Goal: Information Seeking & Learning: Learn about a topic

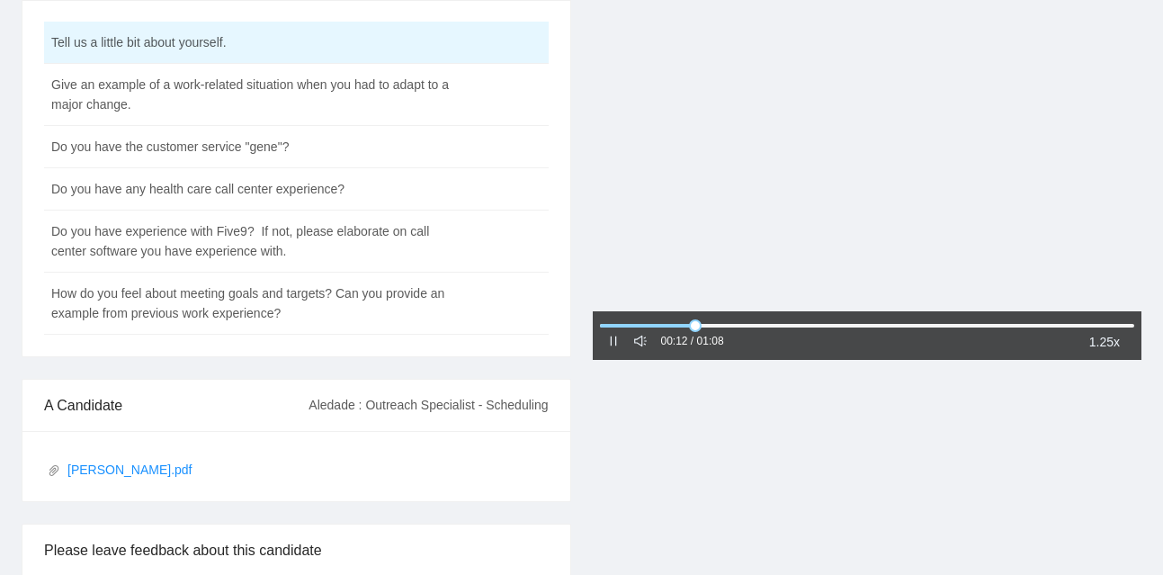
scroll to position [154, 0]
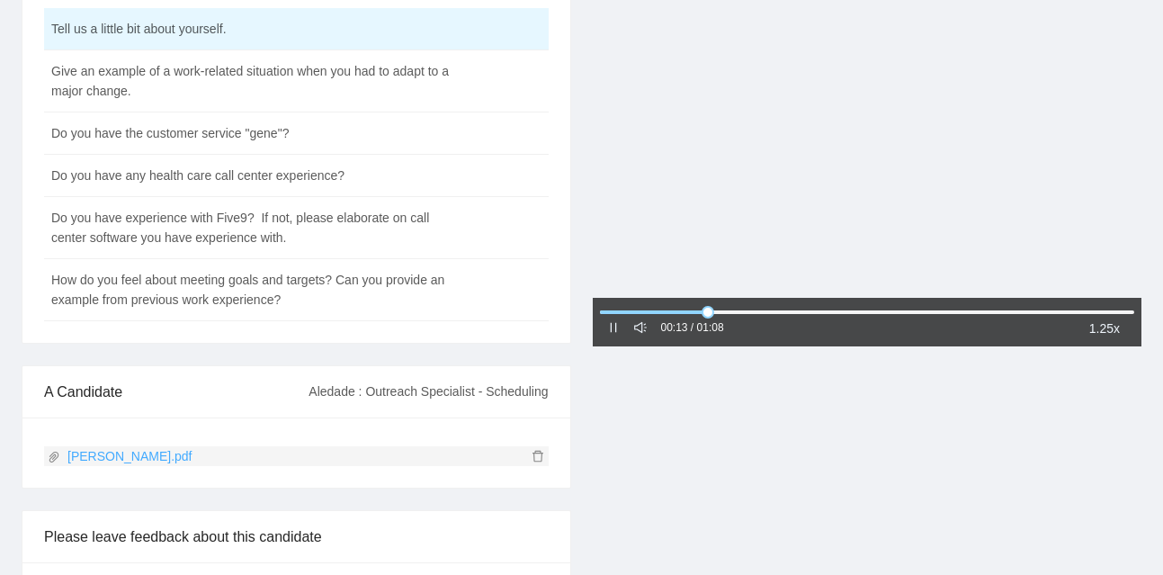
click at [103, 458] on link "Sierra Davis.pdf" at bounding box center [293, 456] width 490 height 20
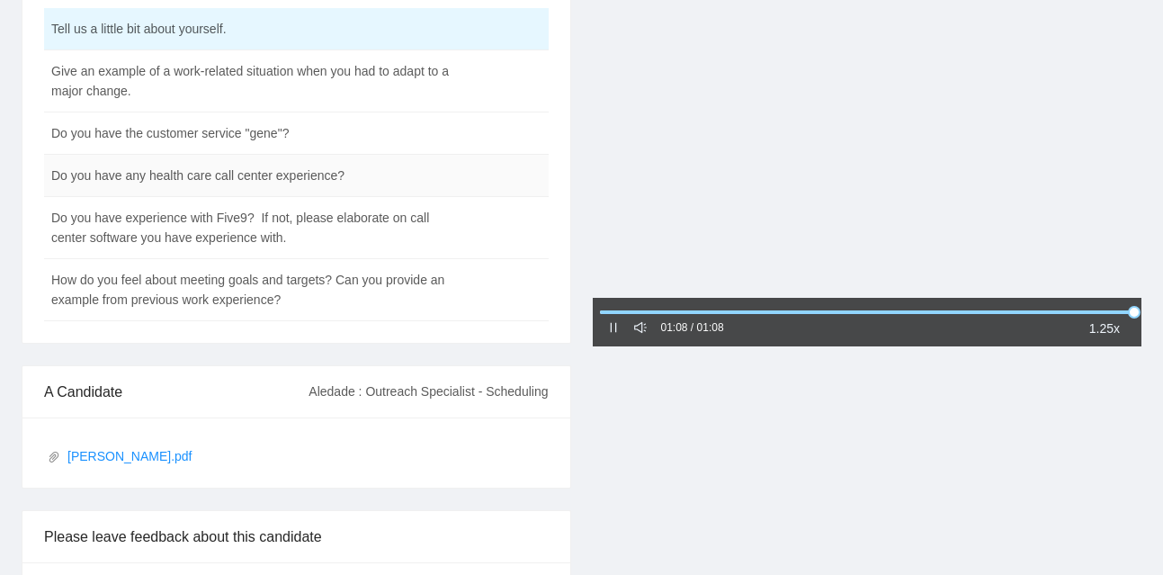
click at [237, 183] on td "Do you have any health care call center experience?" at bounding box center [251, 176] width 415 height 42
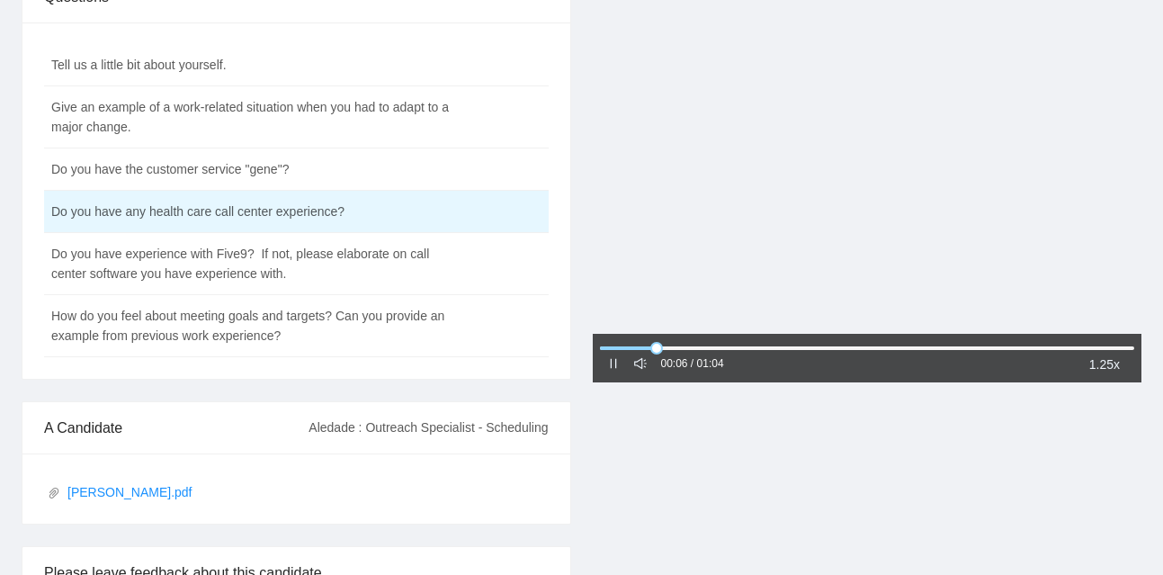
scroll to position [115, 0]
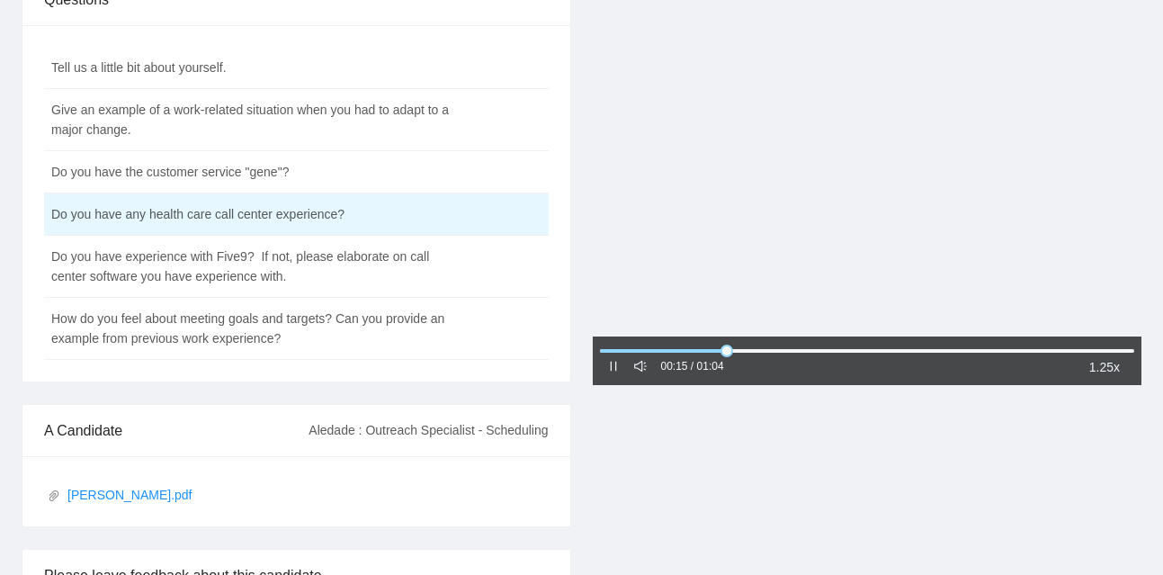
click at [611, 377] on div "00:15 / 01:04" at bounding box center [665, 367] width 117 height 22
click at [611, 366] on icon "pause" at bounding box center [613, 367] width 6 height 10
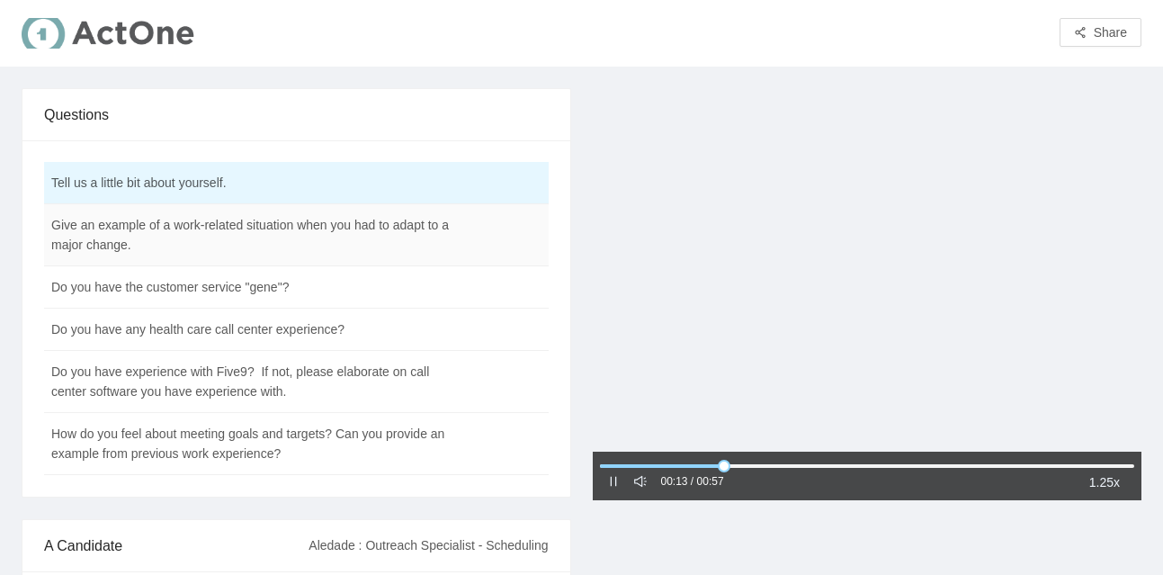
click at [290, 244] on td "Give an example of a work-related situation when you had to adapt to a major ch…" at bounding box center [251, 235] width 415 height 62
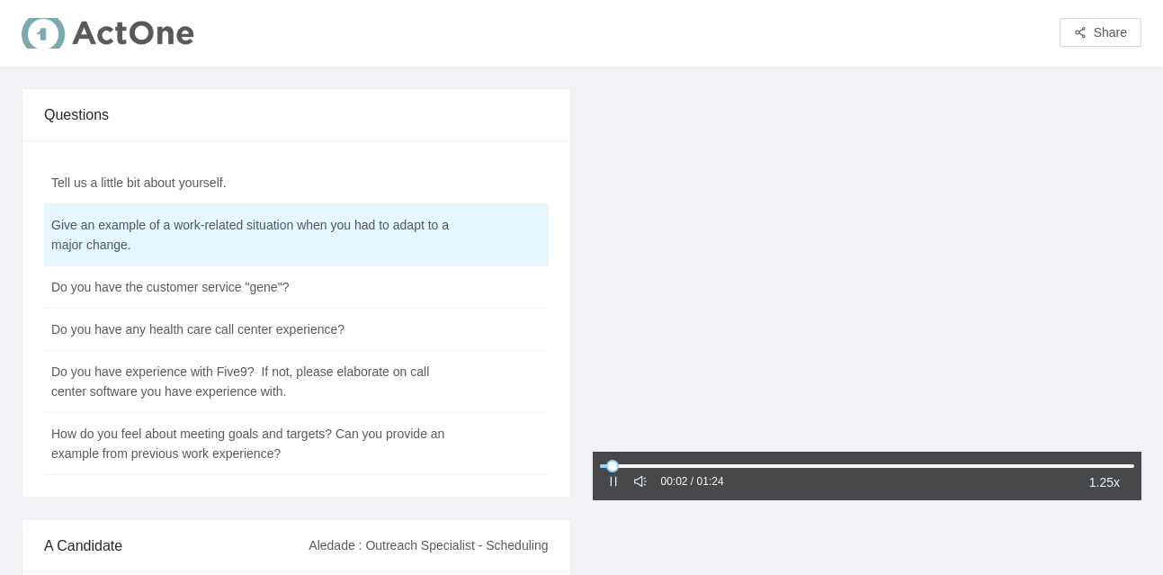
click at [607, 489] on div at bounding box center [613, 482] width 13 height 20
click at [613, 487] on div at bounding box center [613, 482] width 13 height 20
click at [613, 485] on icon "pause" at bounding box center [613, 481] width 13 height 13
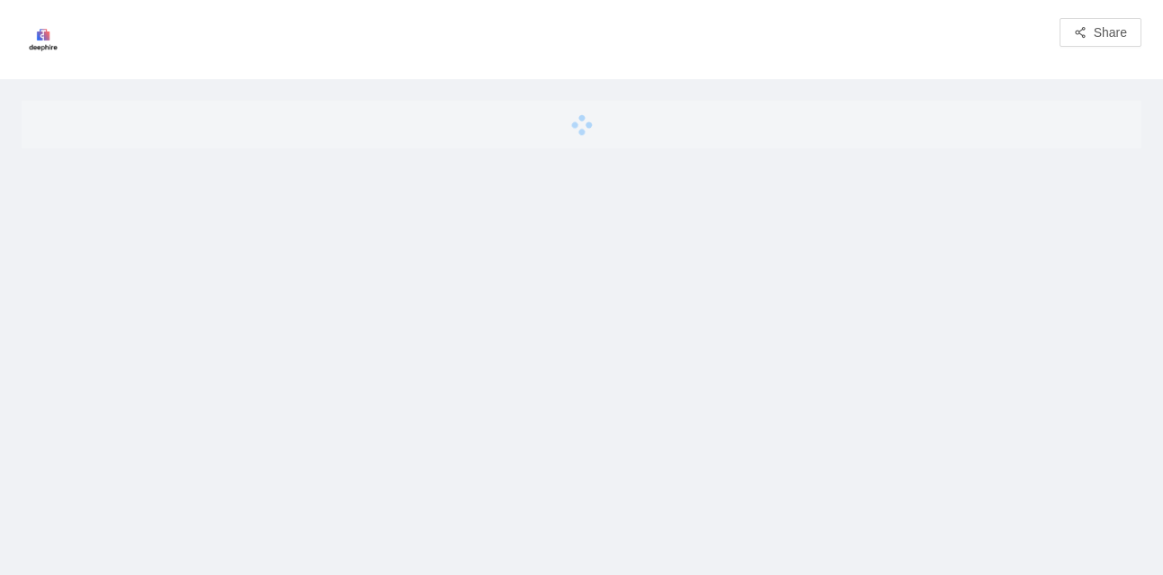
scroll to position [14, 0]
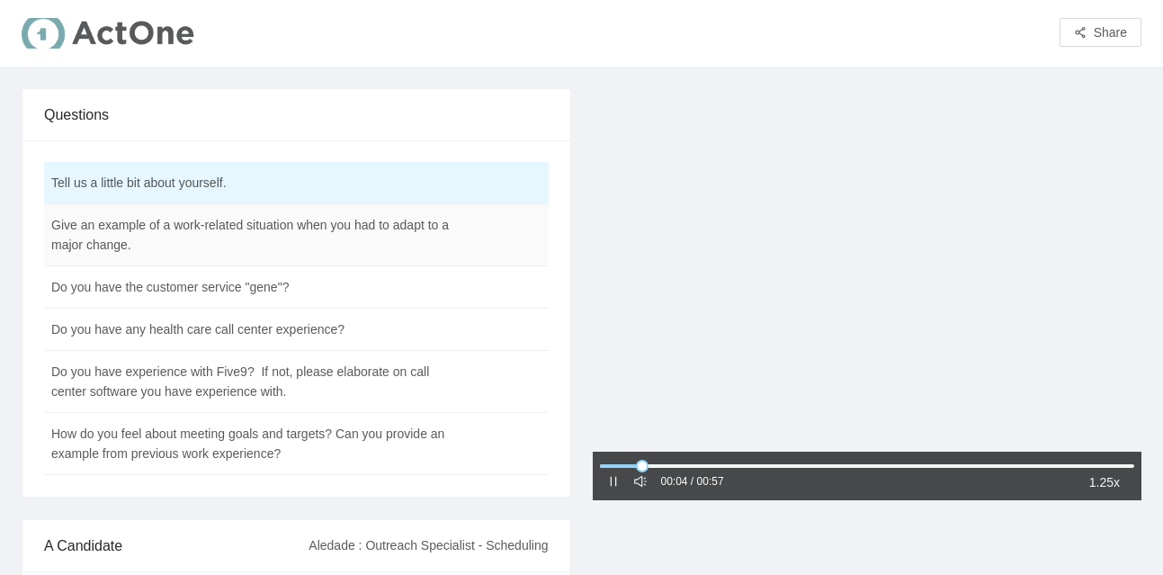
click at [260, 236] on td "Give an example of a work-related situation when you had to adapt to a major ch…" at bounding box center [251, 235] width 415 height 62
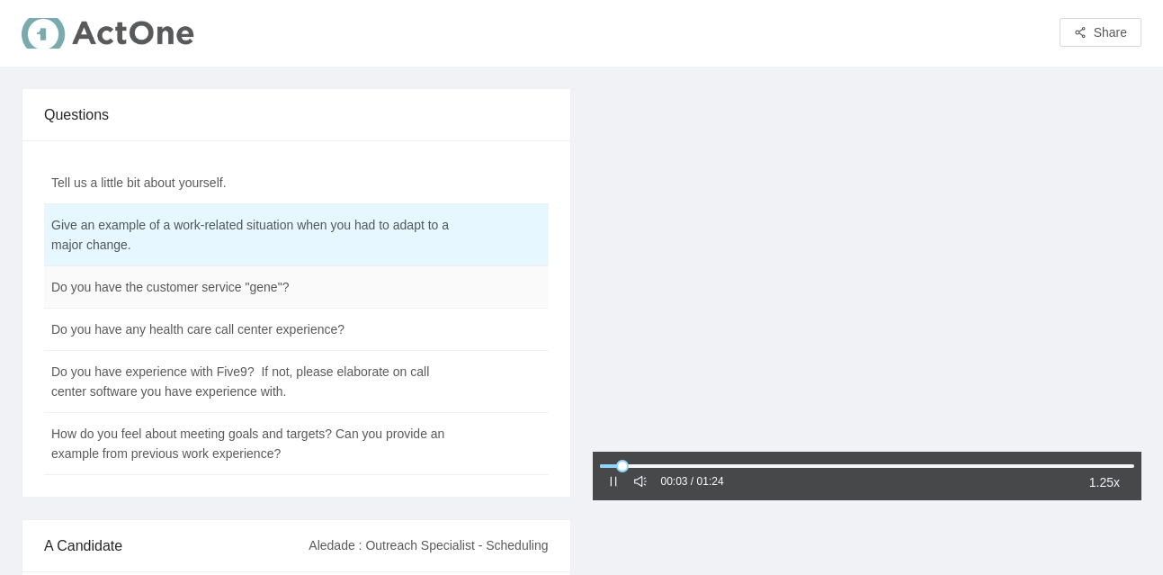
click at [232, 286] on td "Do you have the customer service "gene"?" at bounding box center [251, 287] width 415 height 42
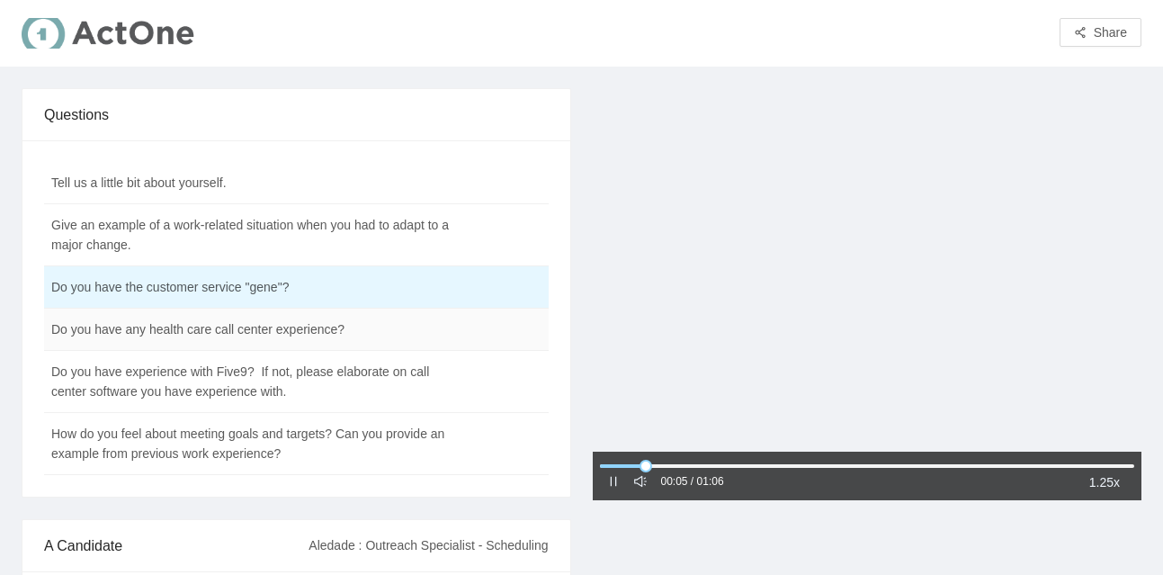
click at [200, 335] on td "Do you have any health care call center experience?" at bounding box center [251, 330] width 415 height 42
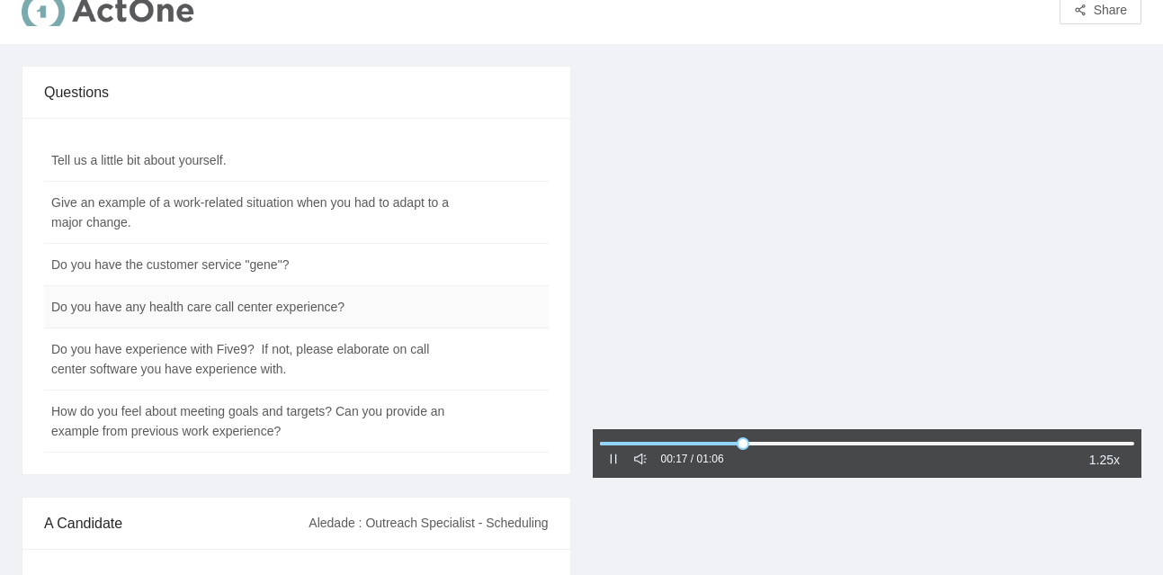
scroll to position [7, 0]
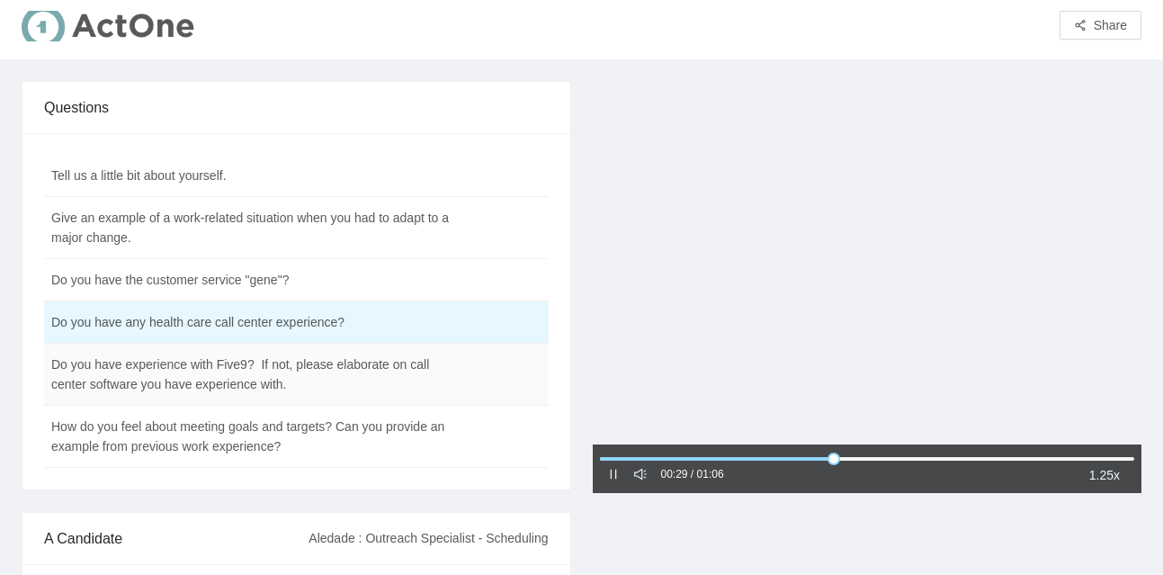
click at [220, 371] on td "Do you have experience with Five9? If not, please elaborate on call center soft…" at bounding box center [251, 375] width 415 height 62
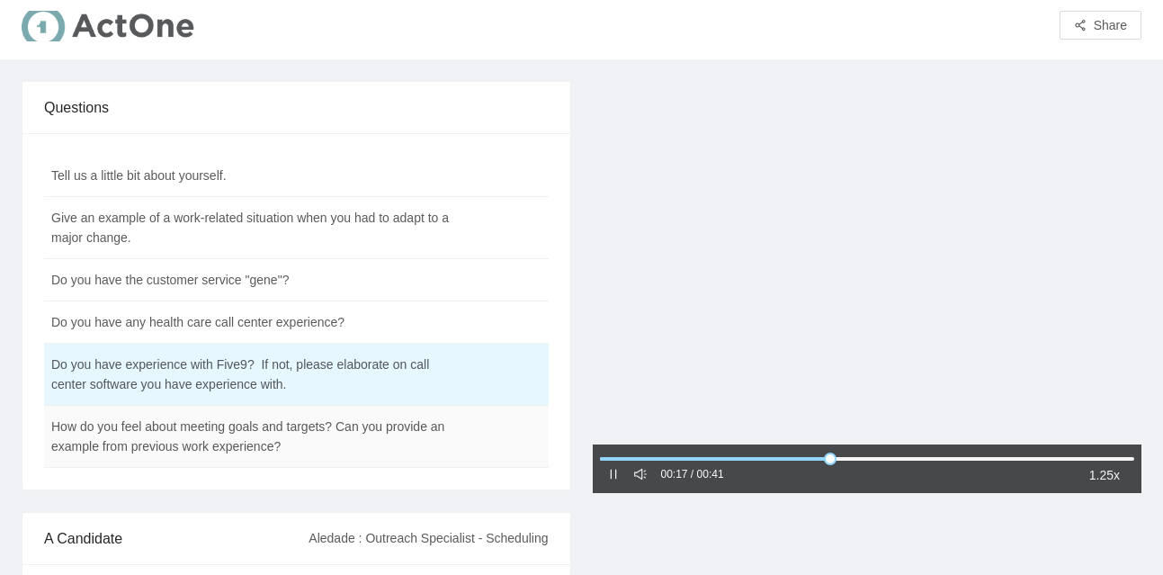
click at [148, 440] on td "How do you feel about meeting goals and targets? Can you provide an example fro…" at bounding box center [251, 437] width 415 height 62
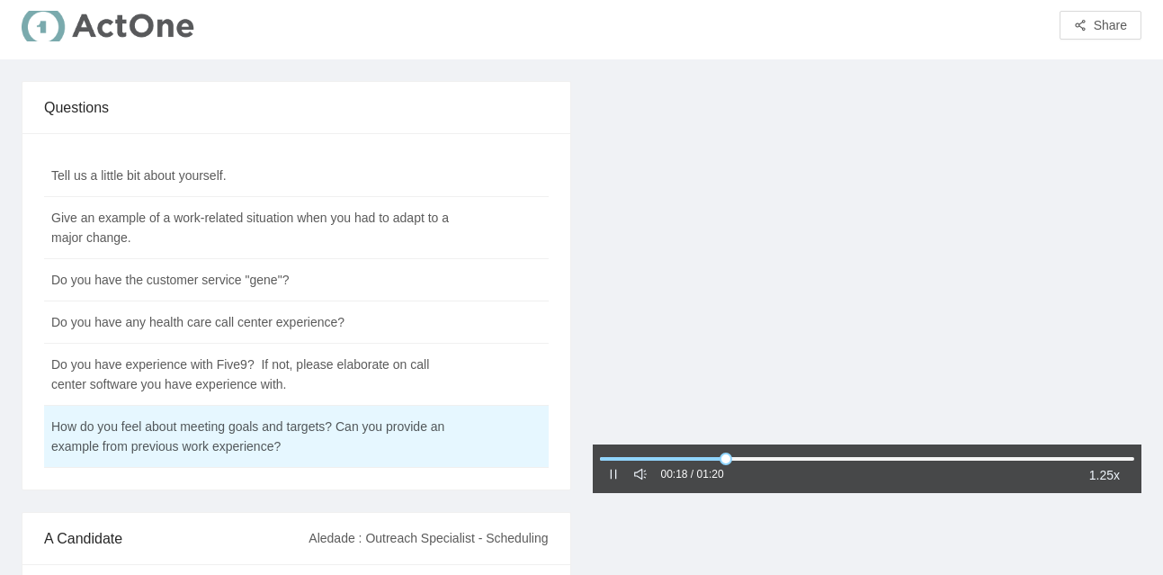
click at [607, 481] on div at bounding box center [613, 475] width 13 height 20
click at [618, 473] on icon "pause" at bounding box center [613, 474] width 13 height 13
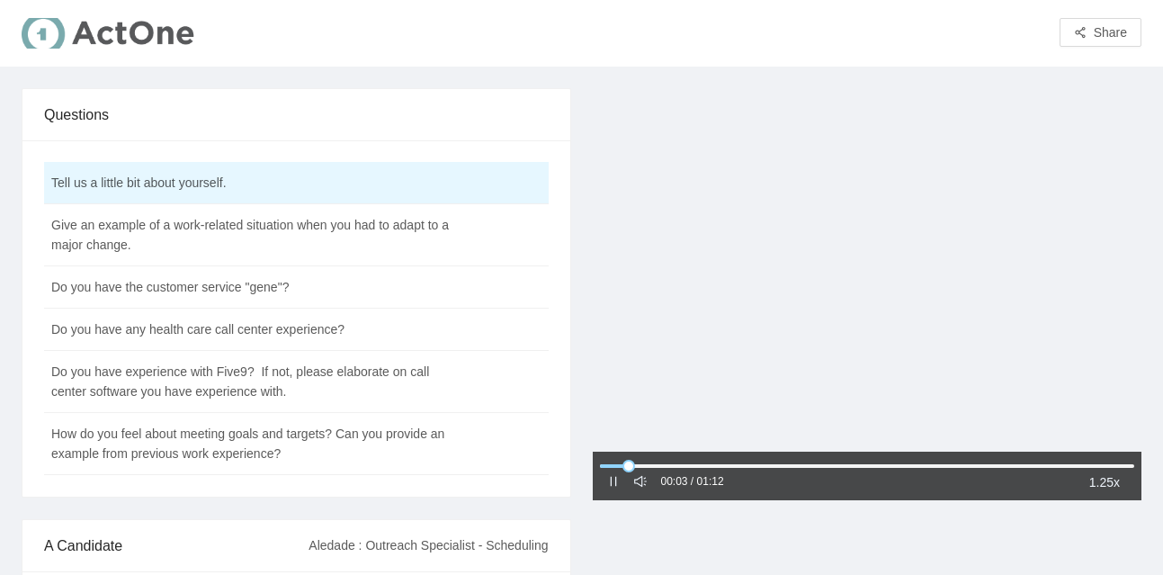
click at [607, 482] on icon "pause" at bounding box center [613, 481] width 13 height 13
click at [607, 482] on icon "caret-right" at bounding box center [613, 481] width 13 height 13
click at [607, 482] on icon "pause" at bounding box center [613, 481] width 13 height 13
click at [607, 484] on icon "caret-right" at bounding box center [613, 481] width 13 height 13
click at [607, 484] on icon "pause" at bounding box center [613, 481] width 13 height 13
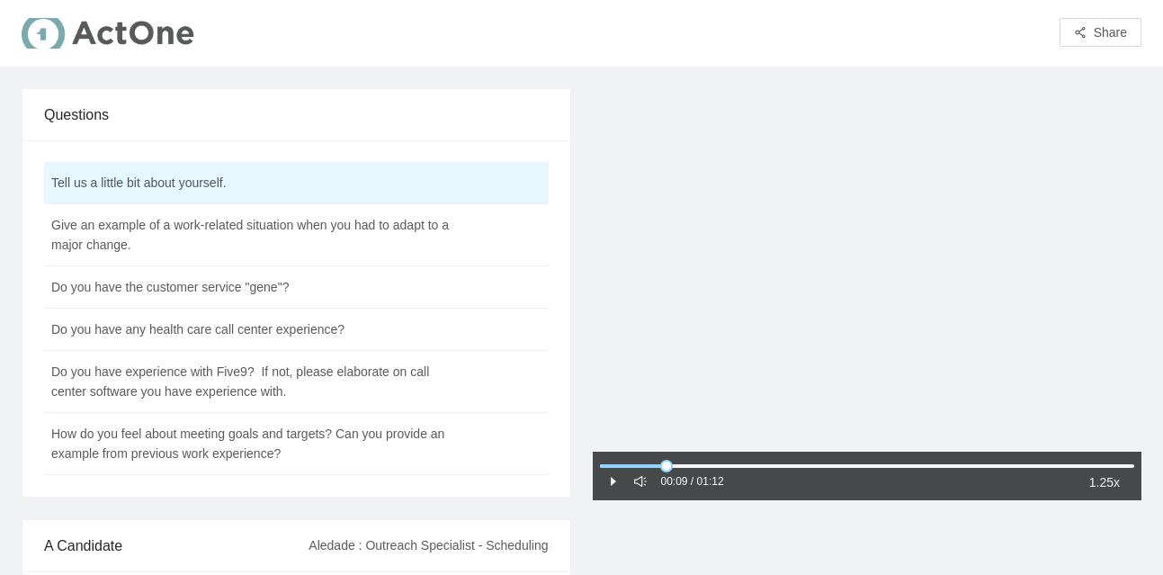
click at [607, 486] on icon "caret-right" at bounding box center [613, 481] width 13 height 13
click at [614, 482] on icon "pause" at bounding box center [613, 481] width 13 height 13
click at [612, 481] on icon "caret-right" at bounding box center [613, 482] width 5 height 9
click at [609, 489] on div at bounding box center [613, 482] width 13 height 20
click at [615, 481] on icon "pause" at bounding box center [613, 481] width 13 height 13
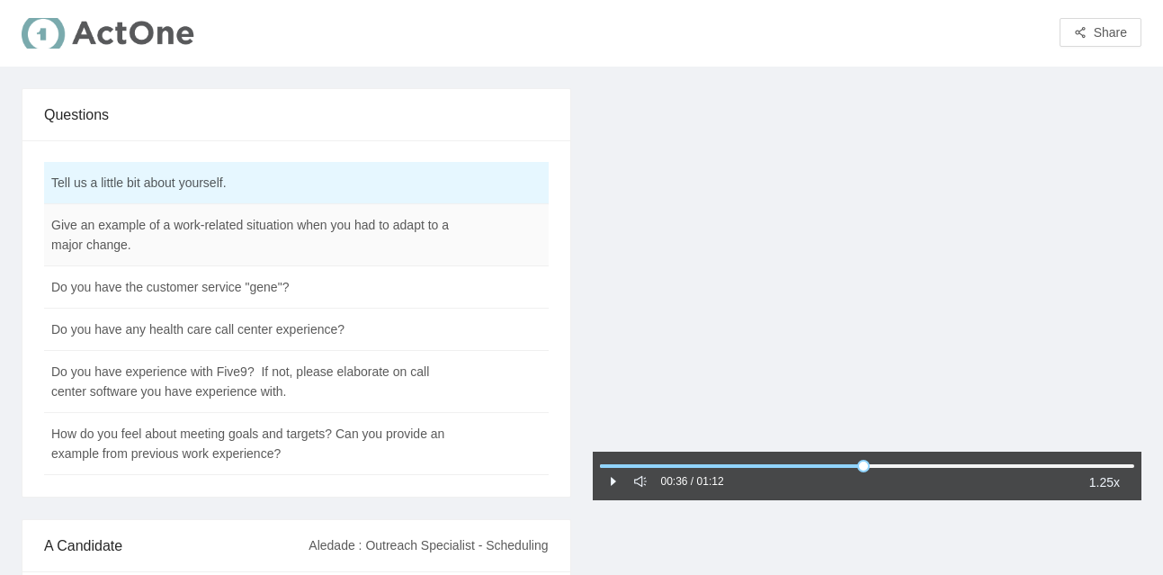
click at [258, 247] on td "Give an example of a work-related situation when you had to adapt to a major ch…" at bounding box center [251, 235] width 415 height 62
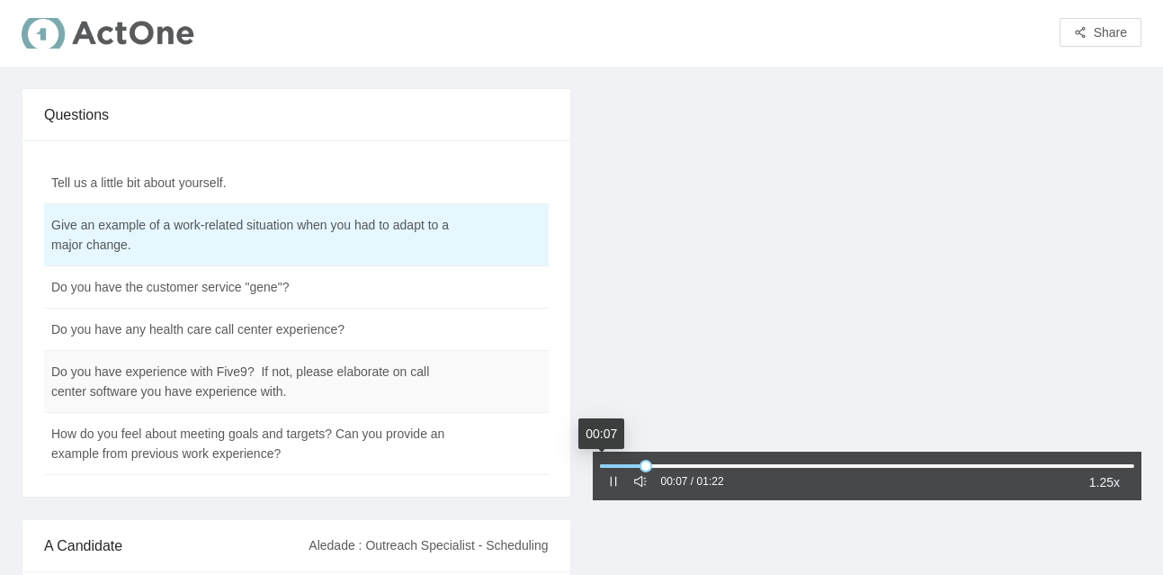
click at [252, 385] on td "Do you have experience with Five9? If not, please elaborate on call center soft…" at bounding box center [251, 382] width 415 height 62
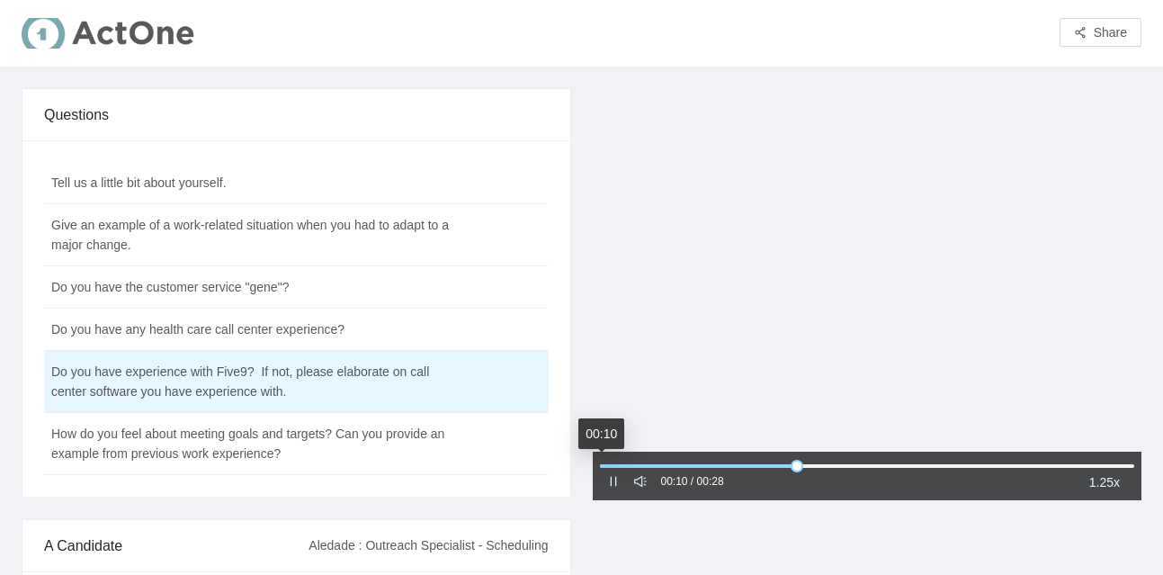
click at [621, 487] on div "00:10 / 00:28" at bounding box center [665, 482] width 117 height 22
click at [605, 478] on div "00:11 / 00:28 1.25x" at bounding box center [868, 476] width 550 height 49
click at [611, 487] on icon "pause" at bounding box center [613, 481] width 13 height 13
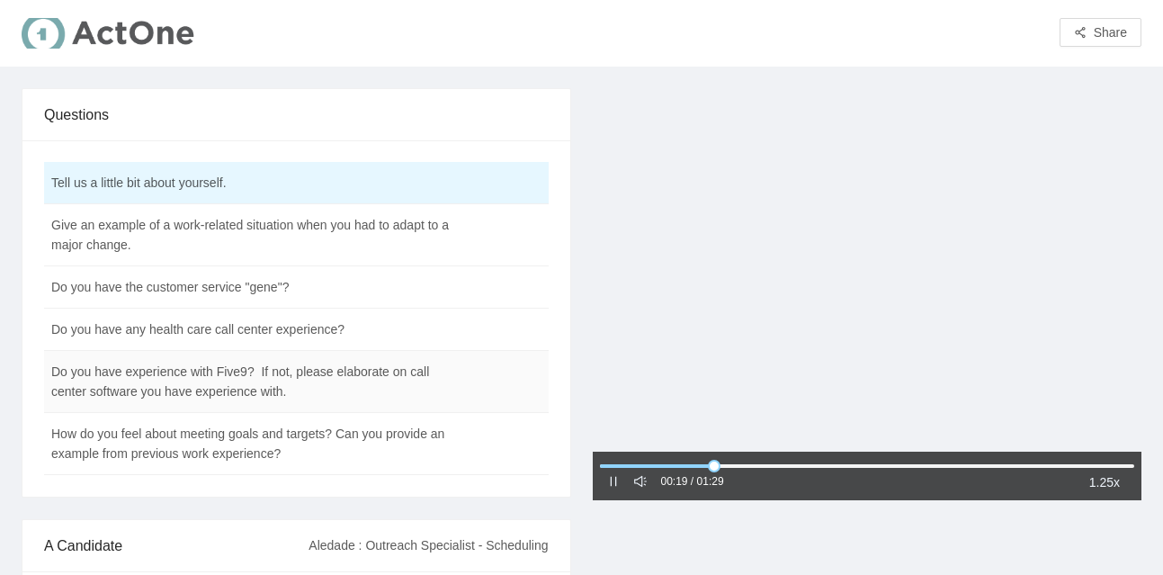
click at [206, 381] on td "Do you have experience with Five9? If not, please elaborate on call center soft…" at bounding box center [251, 382] width 415 height 62
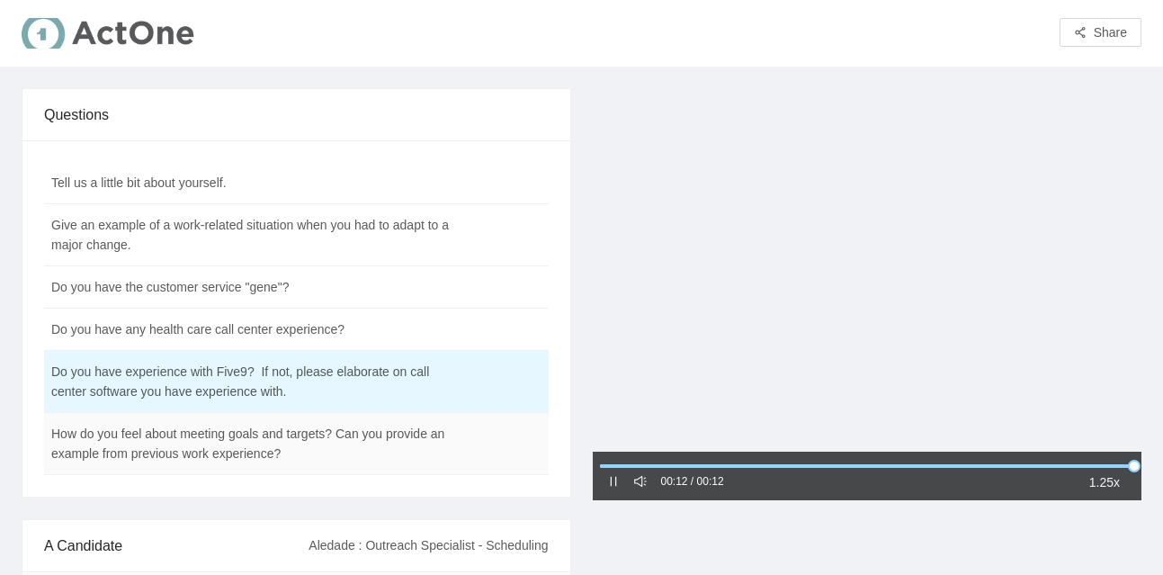
click at [192, 443] on td "How do you feel about meeting goals and targets? Can you provide an example fro…" at bounding box center [251, 444] width 415 height 62
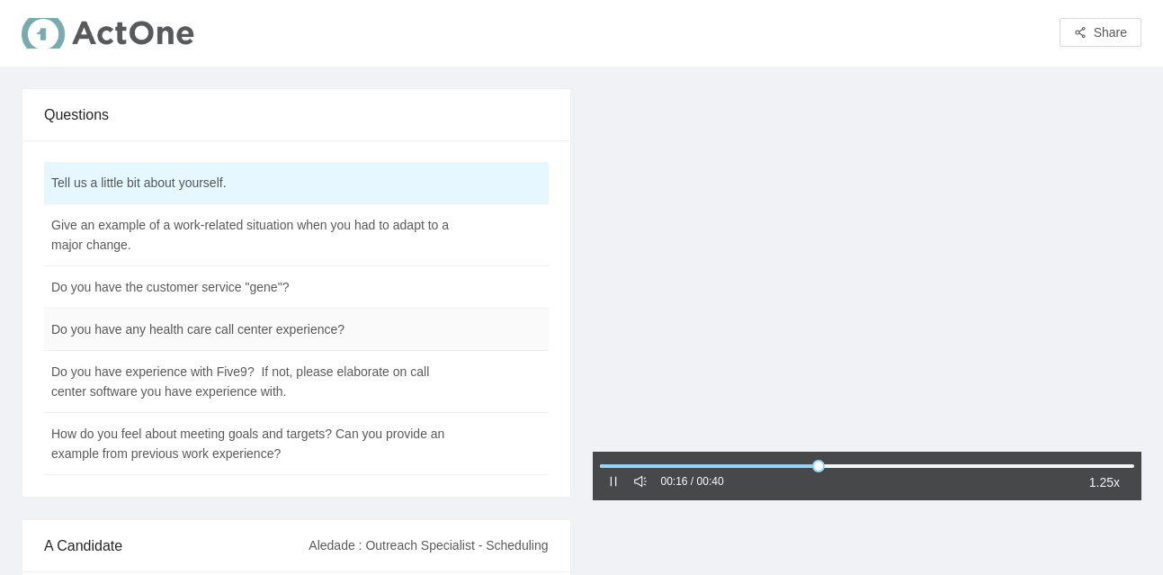
click at [343, 324] on td "Do you have any health care call center experience?" at bounding box center [251, 330] width 415 height 42
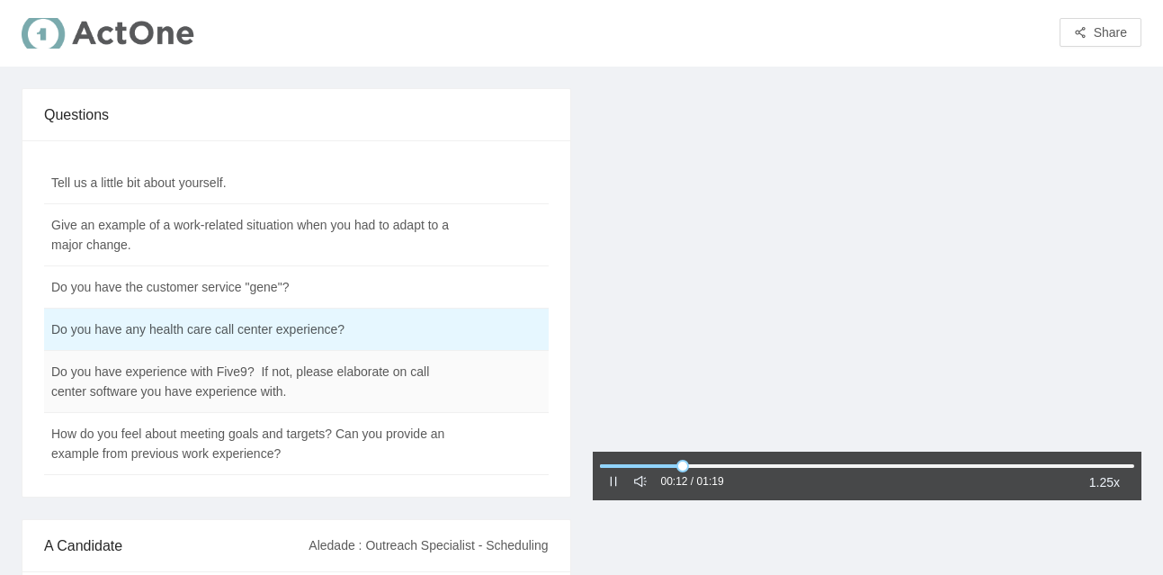
click at [306, 399] on td "Do you have experience with Five9? If not, please elaborate on call center soft…" at bounding box center [251, 382] width 415 height 62
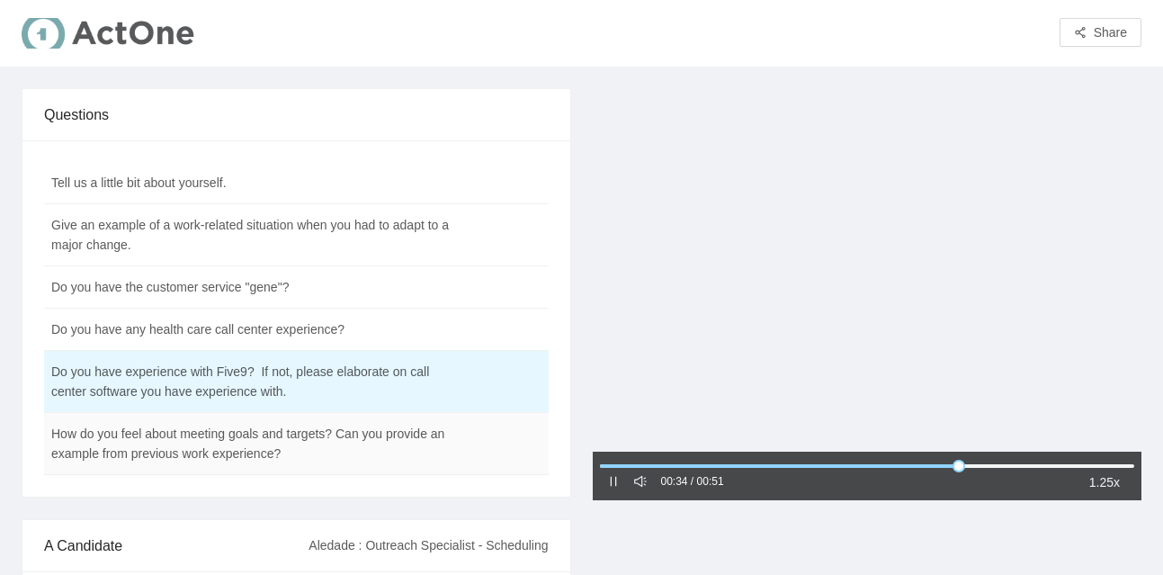
click at [233, 449] on td "How do you feel about meeting goals and targets? Can you provide an example fro…" at bounding box center [251, 444] width 415 height 62
